Goal: Transaction & Acquisition: Purchase product/service

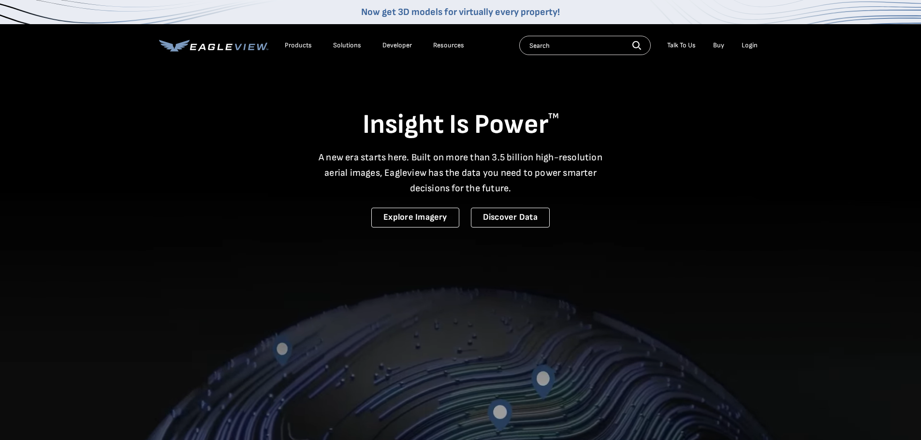
click at [754, 46] on div "Login" at bounding box center [750, 45] width 16 height 9
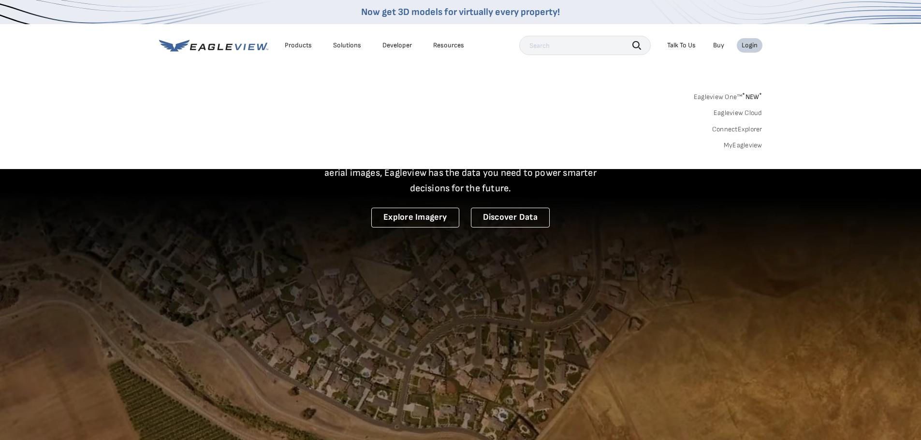
click at [741, 144] on link "MyEagleview" at bounding box center [743, 145] width 39 height 9
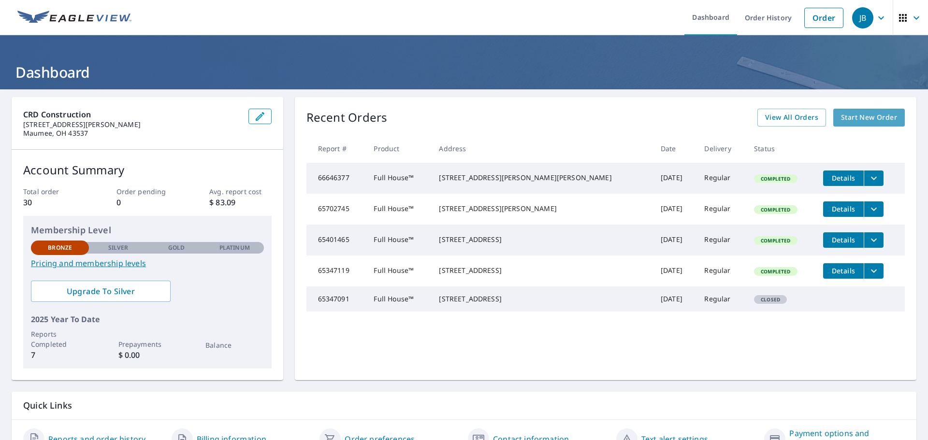
click at [858, 119] on span "Start New Order" at bounding box center [869, 118] width 56 height 12
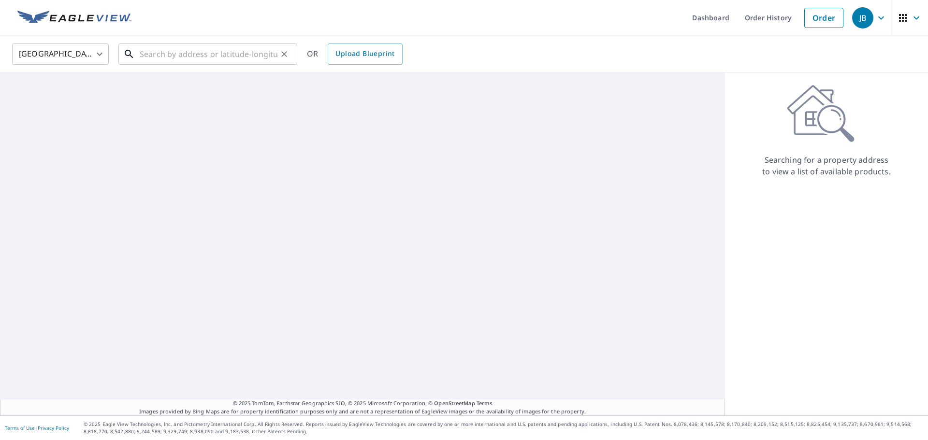
click at [140, 53] on input "text" at bounding box center [209, 54] width 138 height 27
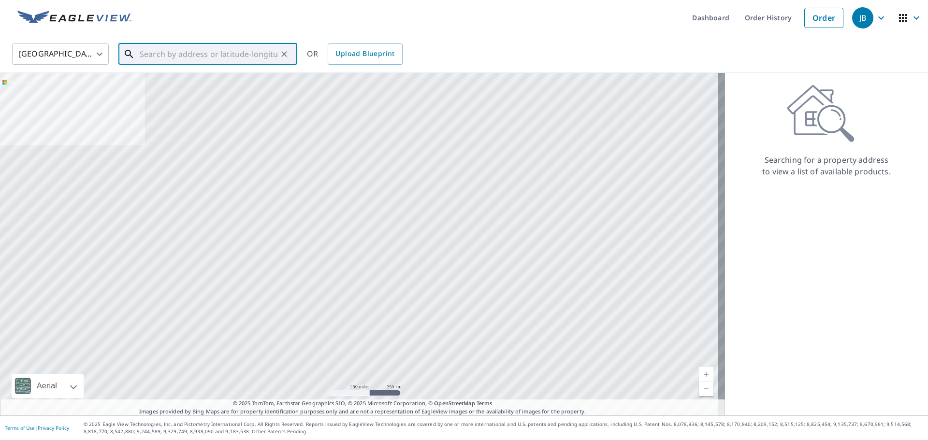
paste input "[STREET_ADDRESS]"
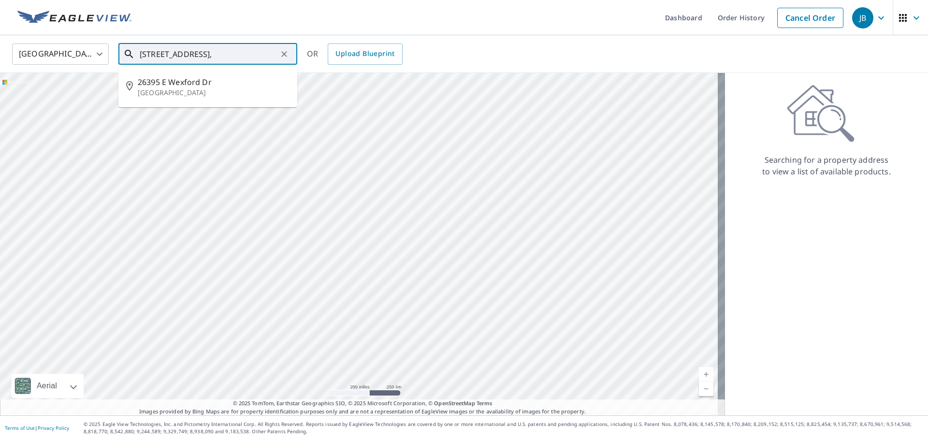
scroll to position [0, 21]
click at [168, 84] on span "26395 E Wexford Dr" at bounding box center [214, 82] width 152 height 12
type input "[STREET_ADDRESS]"
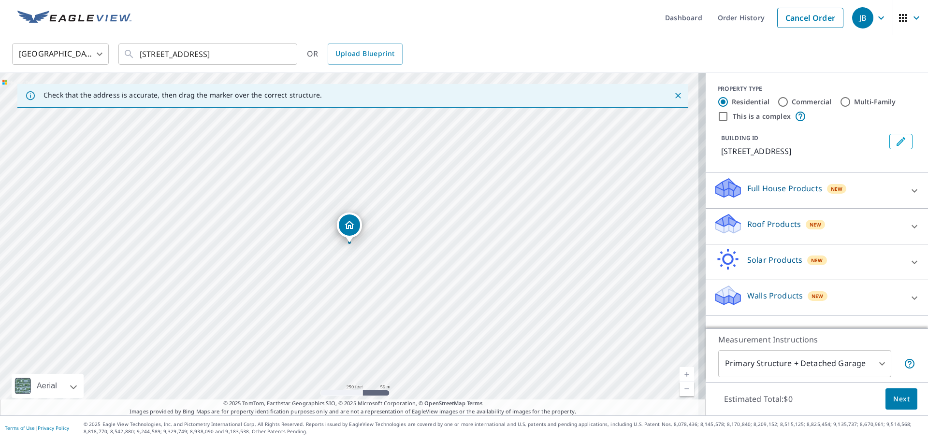
click at [884, 223] on div "Roof Products New" at bounding box center [809, 227] width 190 height 28
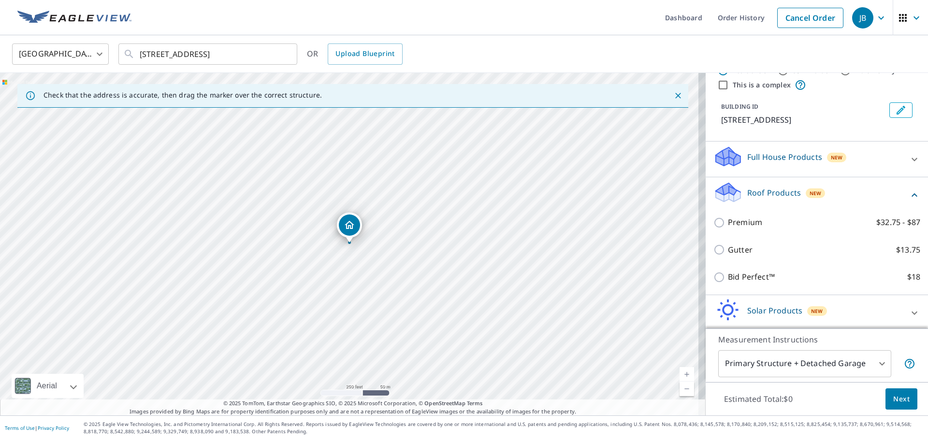
scroll to position [48, 0]
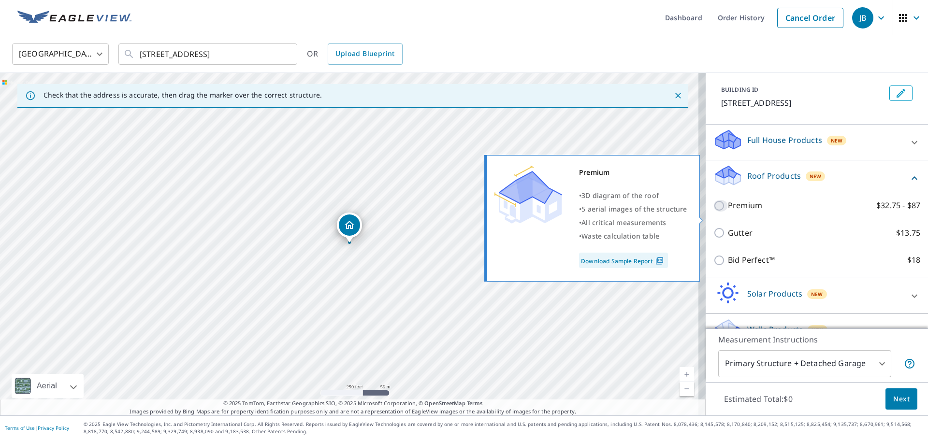
click at [714, 212] on input "Premium $32.75 - $87" at bounding box center [721, 206] width 15 height 12
checkbox input "true"
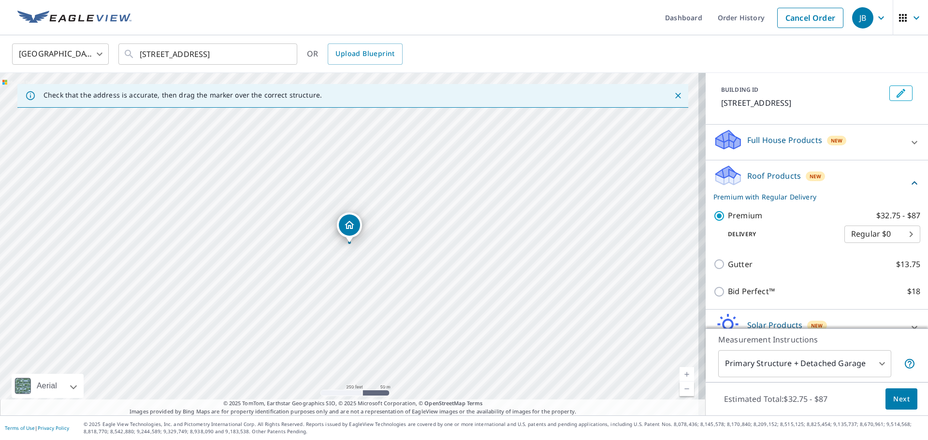
click at [893, 402] on span "Next" at bounding box center [901, 400] width 16 height 12
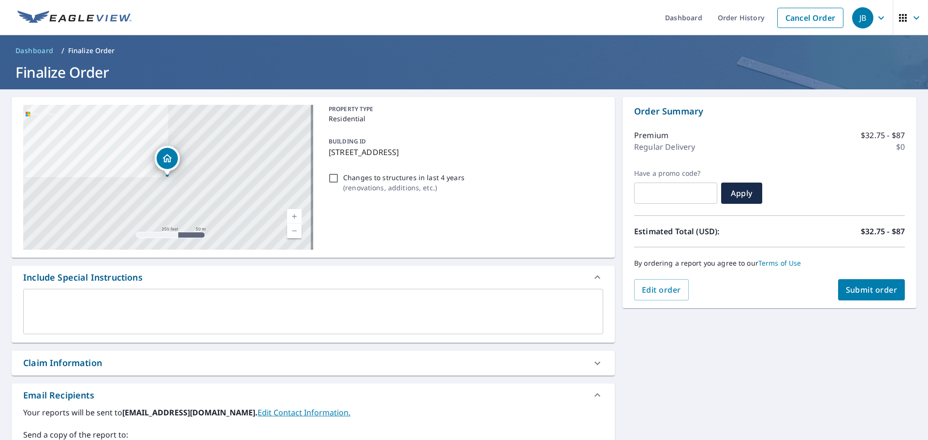
click at [859, 290] on span "Submit order" at bounding box center [872, 290] width 52 height 11
